Goal: Find specific page/section

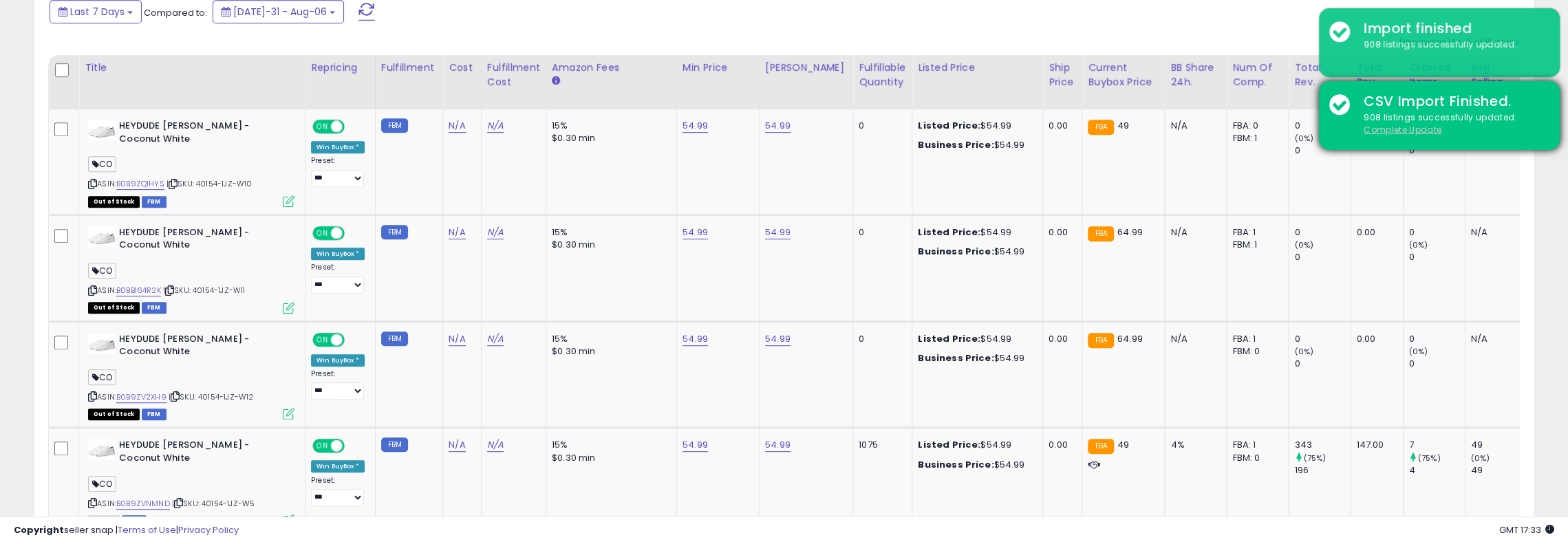
scroll to position [282, 869]
click at [1426, 127] on u "Complete Update" at bounding box center [1402, 129] width 78 height 11
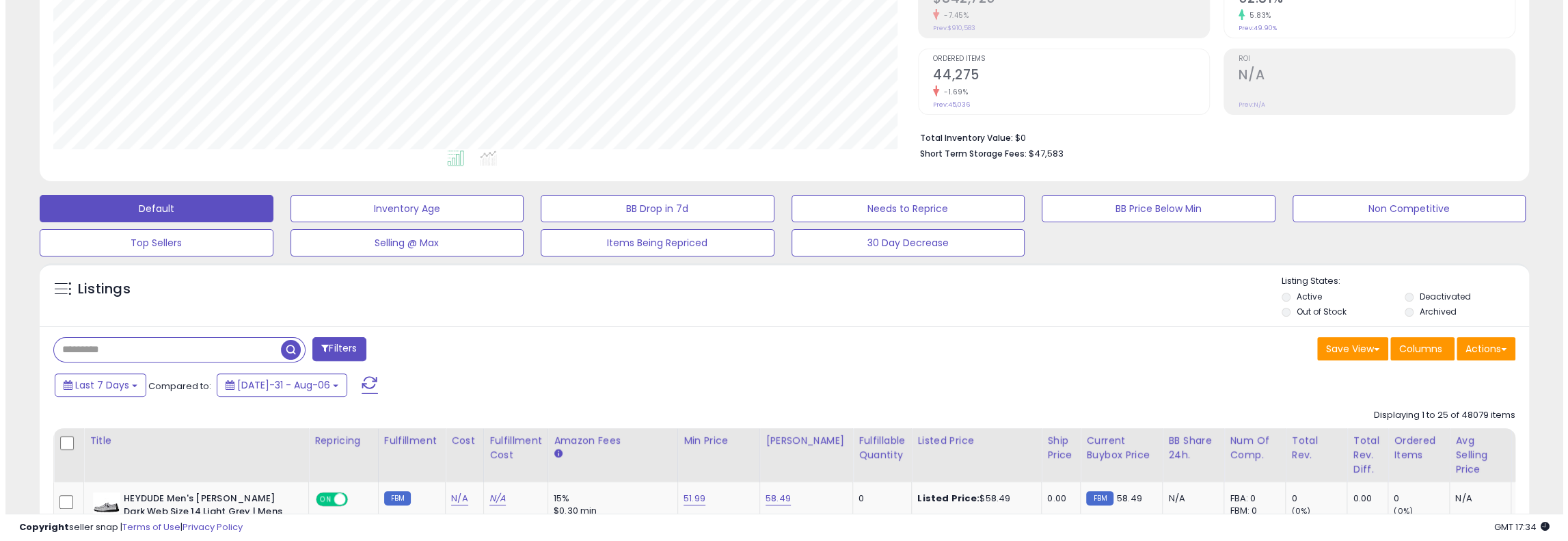
scroll to position [292, 0]
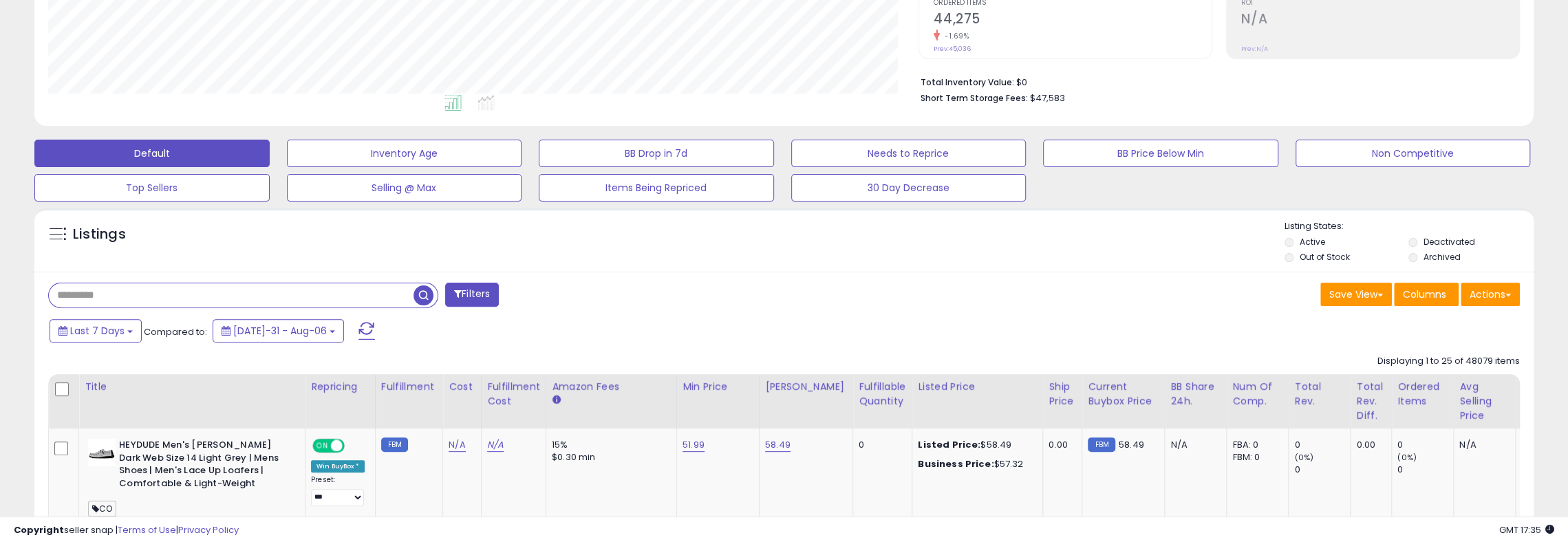
click at [171, 299] on input "text" at bounding box center [231, 295] width 365 height 24
click at [424, 298] on span "button" at bounding box center [433, 295] width 20 height 20
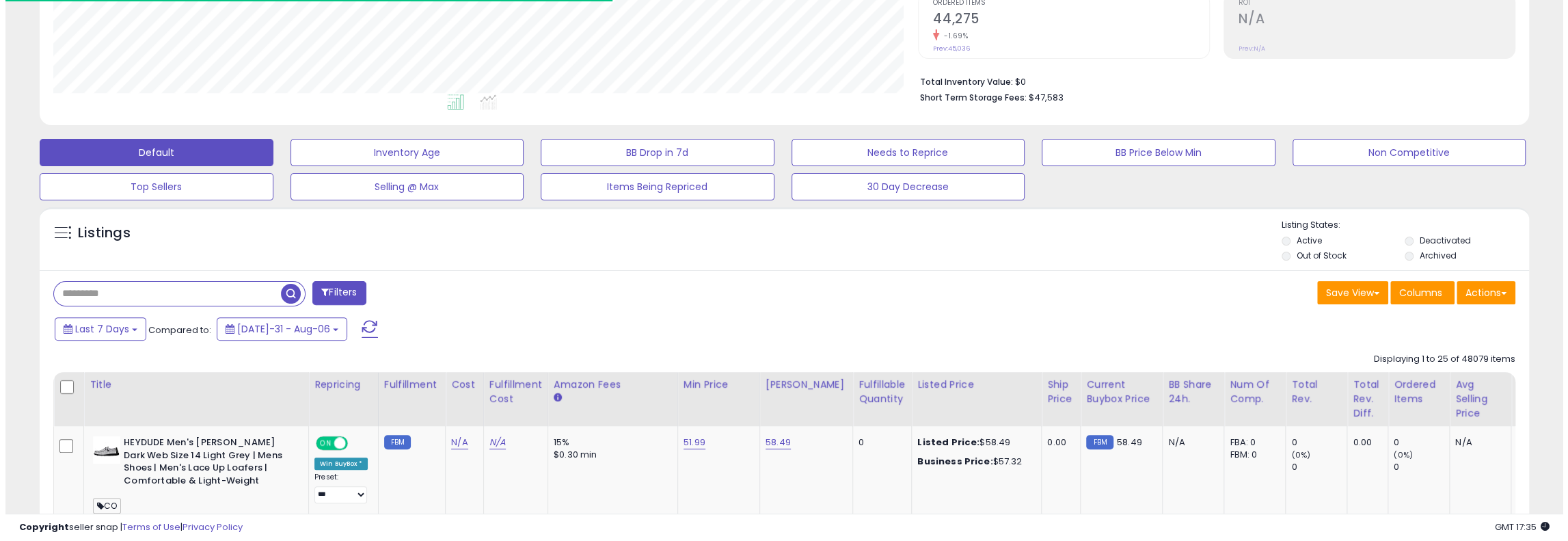
scroll to position [683637, 682506]
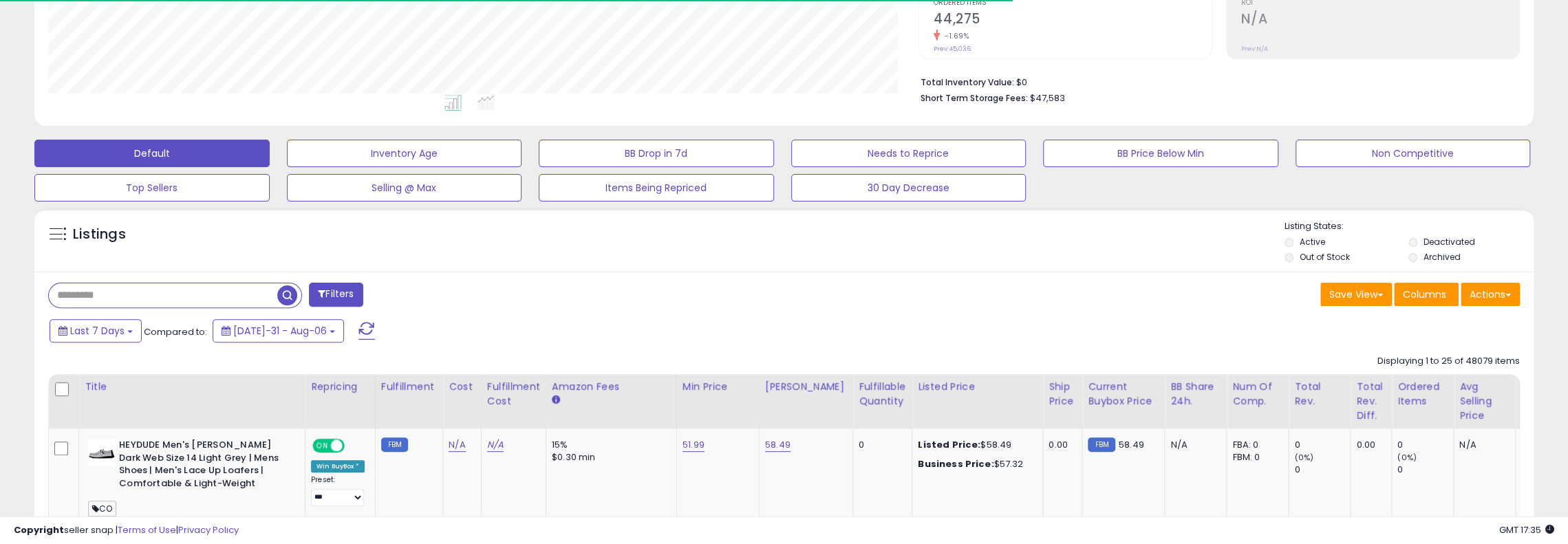
click at [198, 298] on input "text" at bounding box center [163, 295] width 228 height 24
paste input "*********"
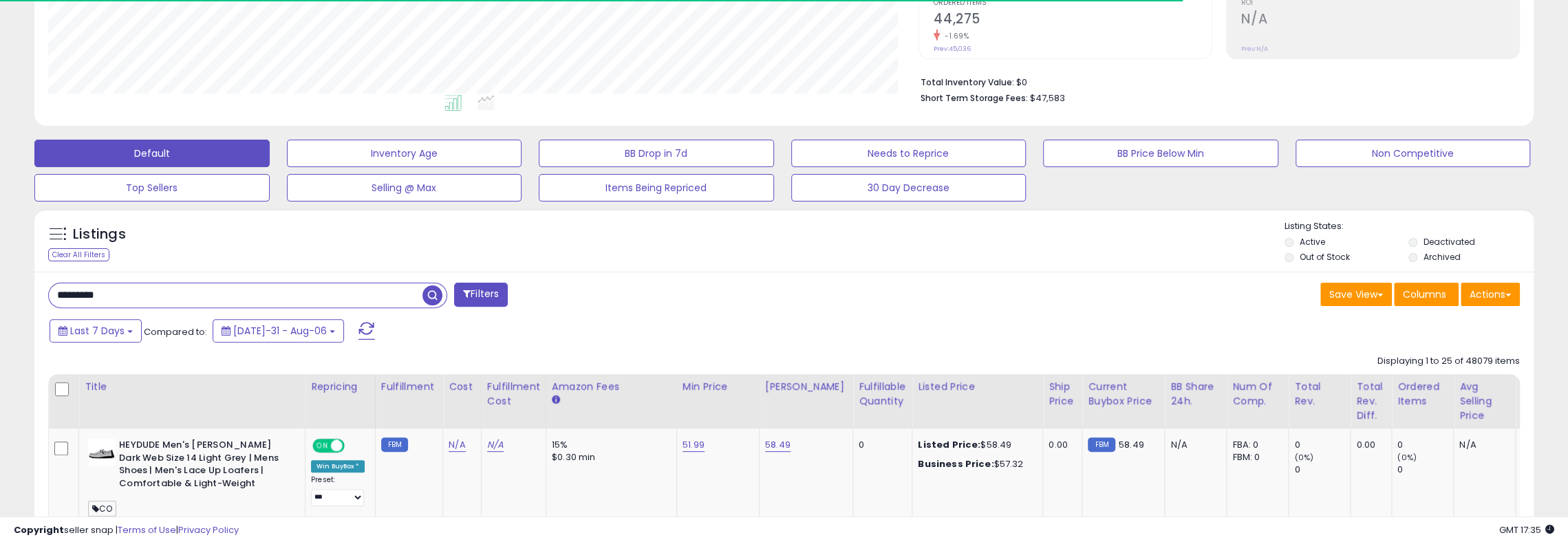
type input "*********"
click at [432, 288] on span "button" at bounding box center [433, 295] width 20 height 20
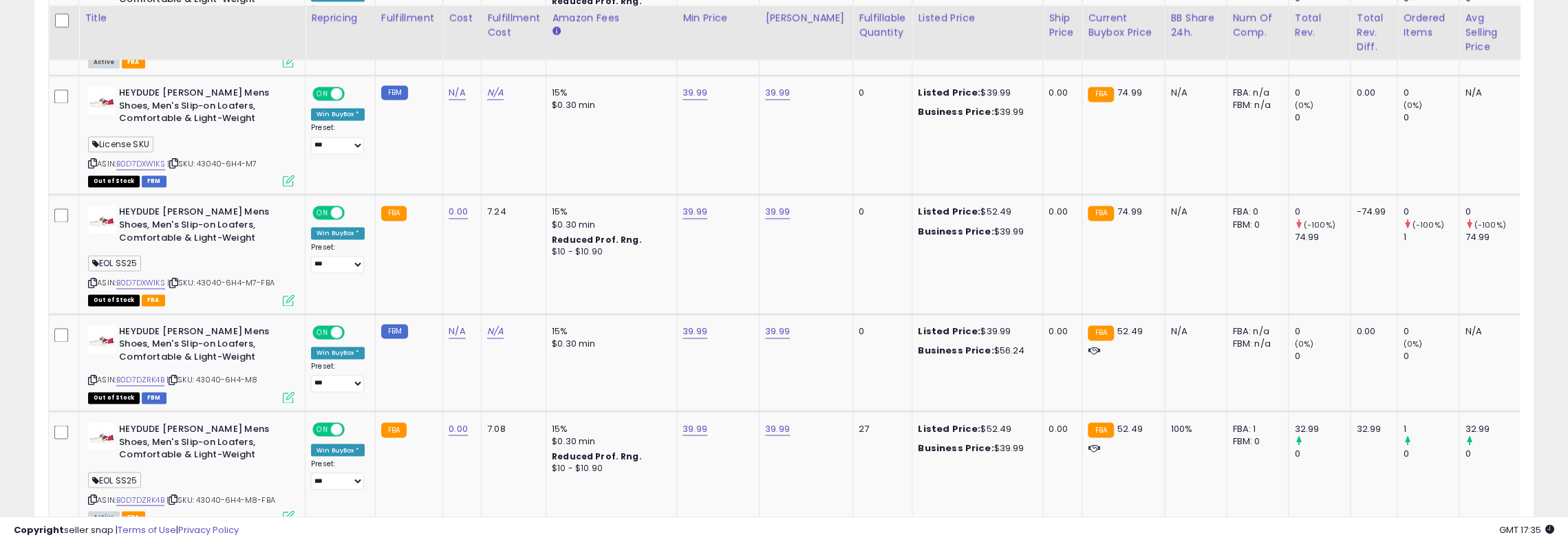
scroll to position [2258, 0]
